Goal: Check status

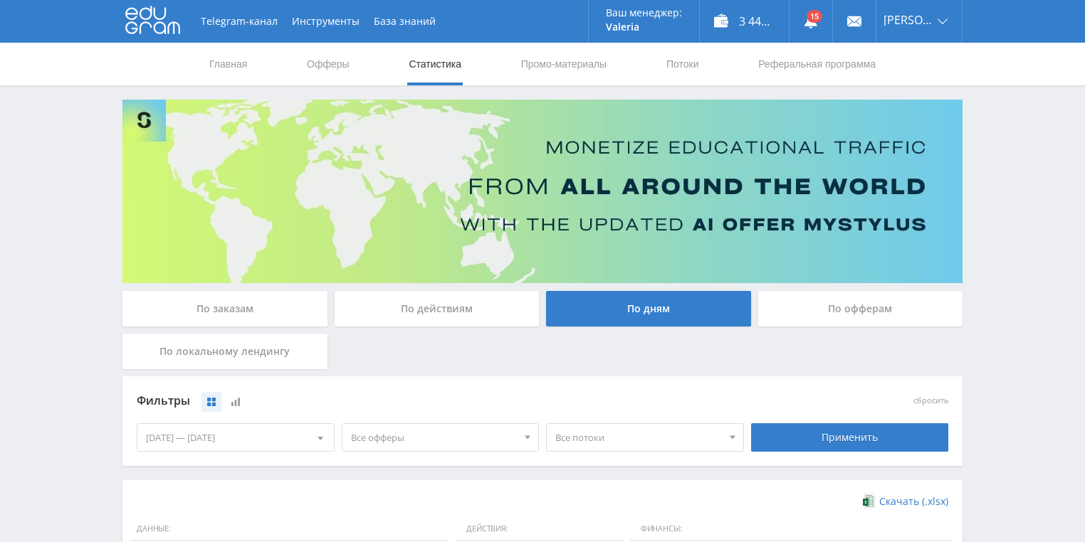
scroll to position [336, 0]
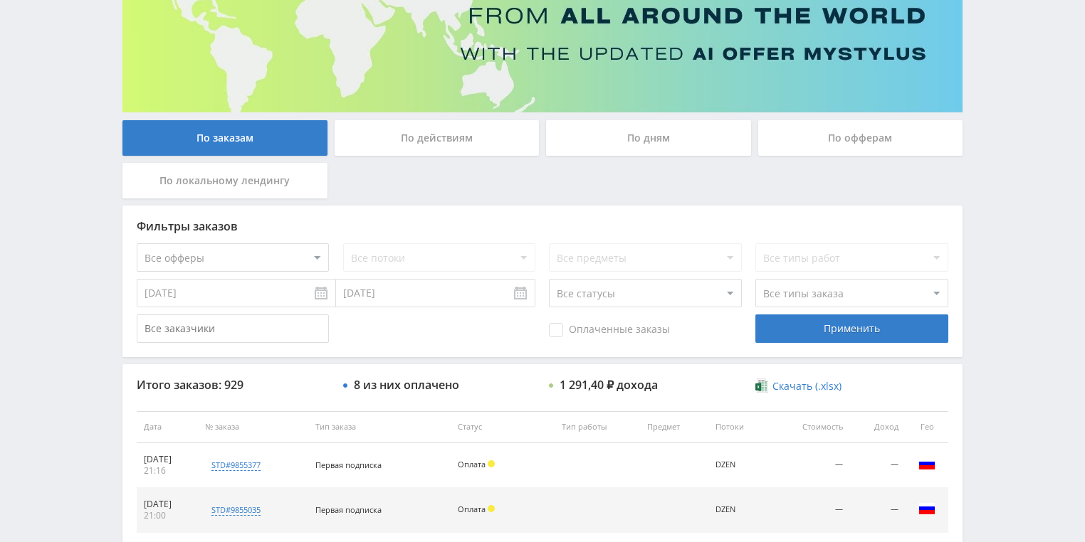
click at [420, 139] on div "По действиям" at bounding box center [436, 138] width 205 height 36
click at [0, 0] on input "По действиям" at bounding box center [0, 0] width 0 height 0
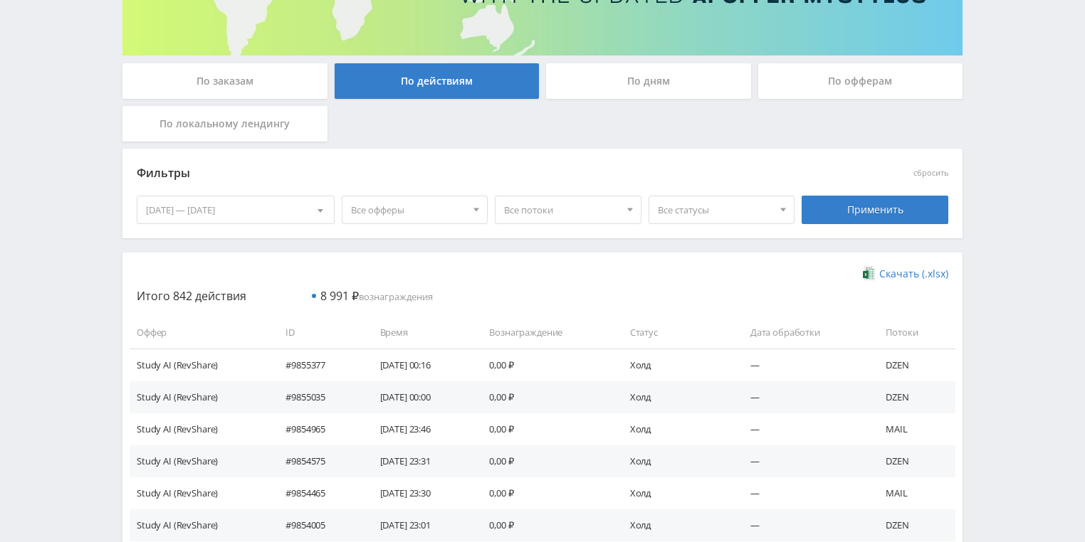
click at [629, 78] on div "По дням" at bounding box center [648, 81] width 205 height 36
click at [0, 0] on input "По дням" at bounding box center [0, 0] width 0 height 0
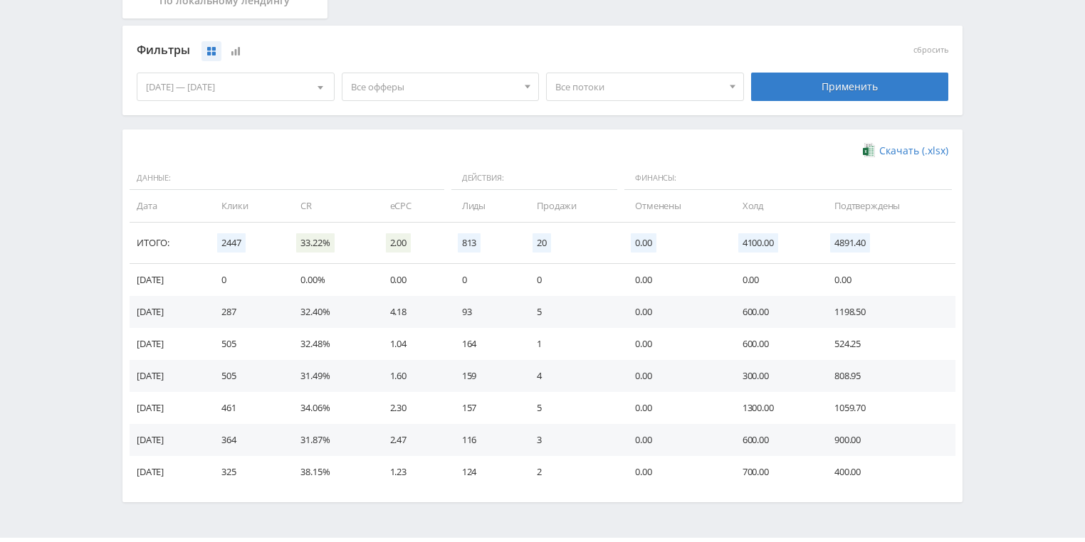
scroll to position [331, 0]
